Goal: Entertainment & Leisure: Consume media (video, audio)

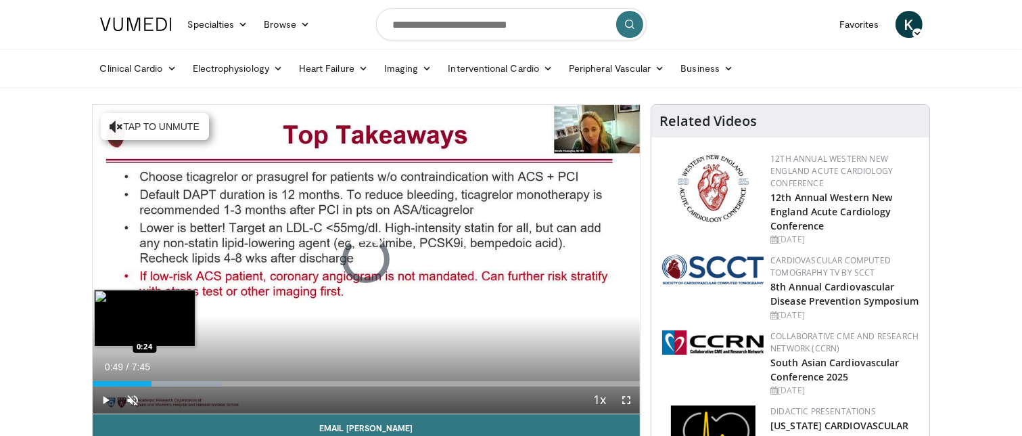
click at [121, 379] on div "Loaded : 23.64% 0:50 0:24" at bounding box center [367, 379] width 548 height 13
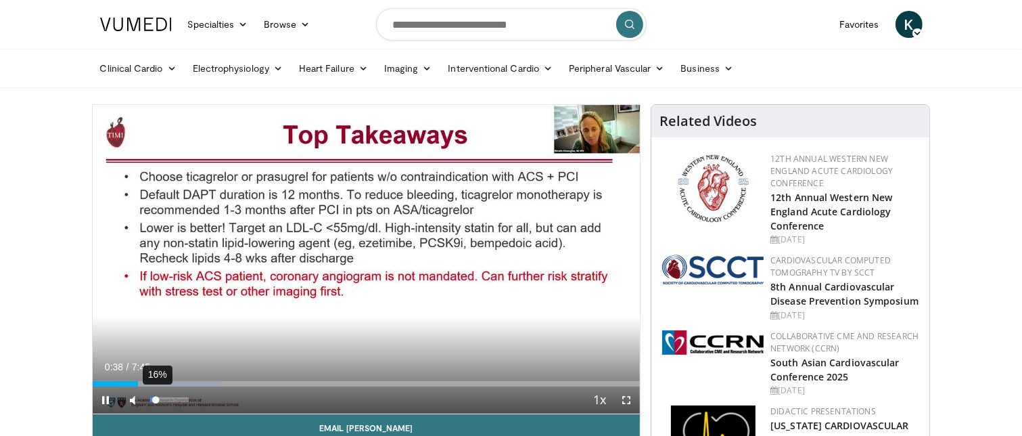
click at [156, 400] on div "16%" at bounding box center [169, 399] width 39 height 5
click at [162, 401] on div "32%" at bounding box center [169, 399] width 39 height 5
click at [176, 400] on div "67%" at bounding box center [169, 399] width 39 height 5
click at [180, 401] on div "Current Time 0:43 / Duration 7:45 Pause Skip Backward Skip Forward Mute 67% Loa…" at bounding box center [367, 399] width 548 height 27
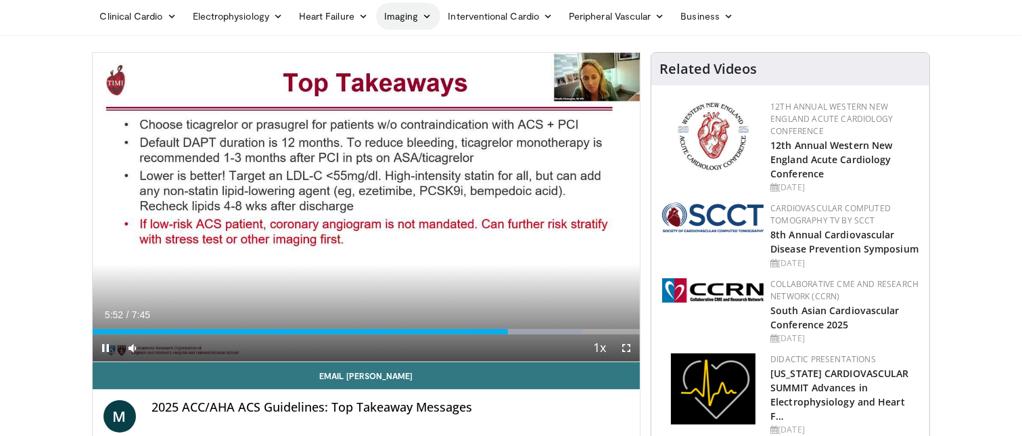
scroll to position [135, 0]
